Goal: Task Accomplishment & Management: Manage account settings

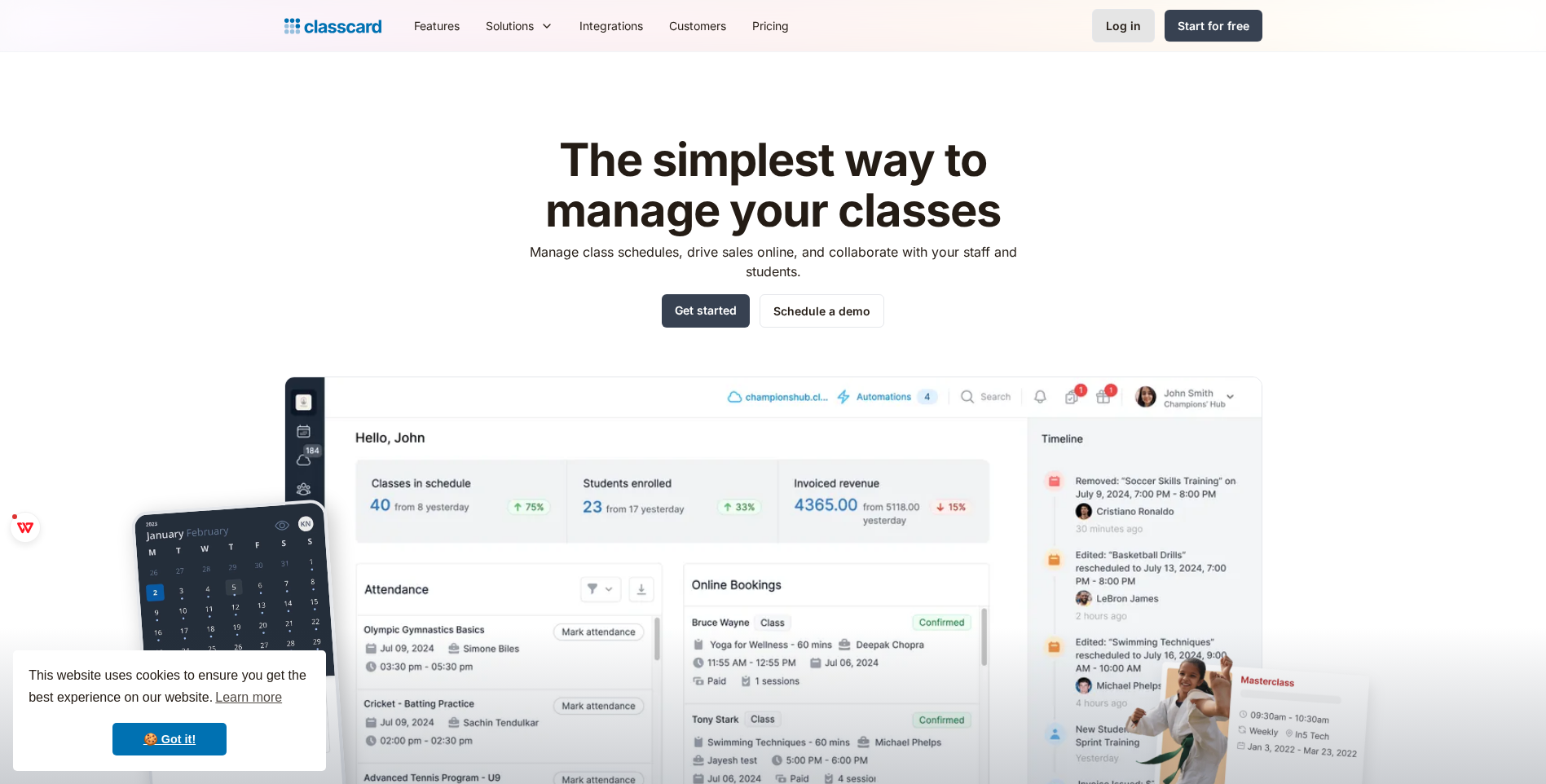
click at [1126, 15] on link "Log in" at bounding box center [1123, 25] width 62 height 33
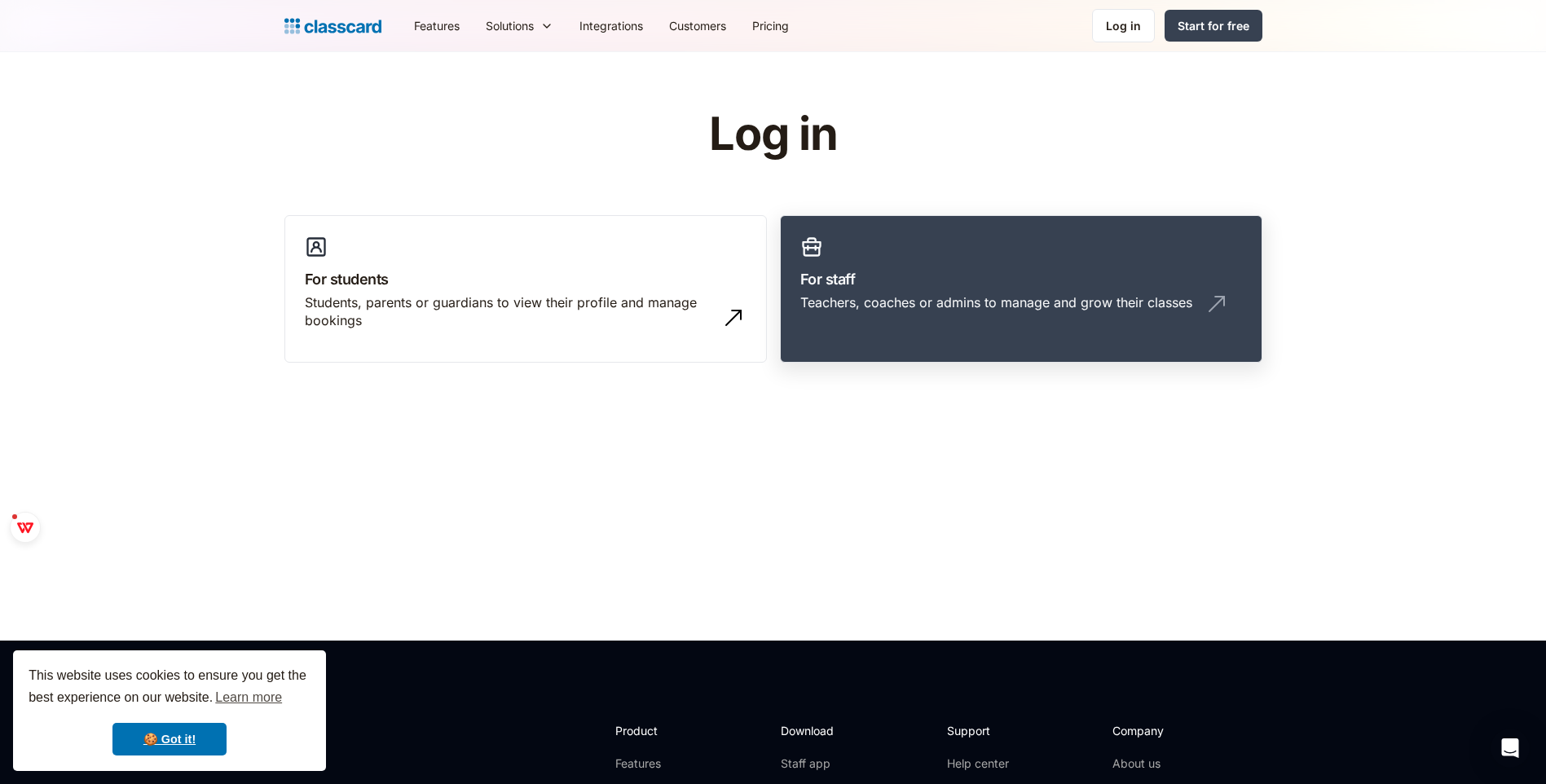
click at [981, 330] on link "For staff Teachers, coaches or admins to manage and grow their classes" at bounding box center [1020, 289] width 482 height 148
